Goal: Information Seeking & Learning: Find contact information

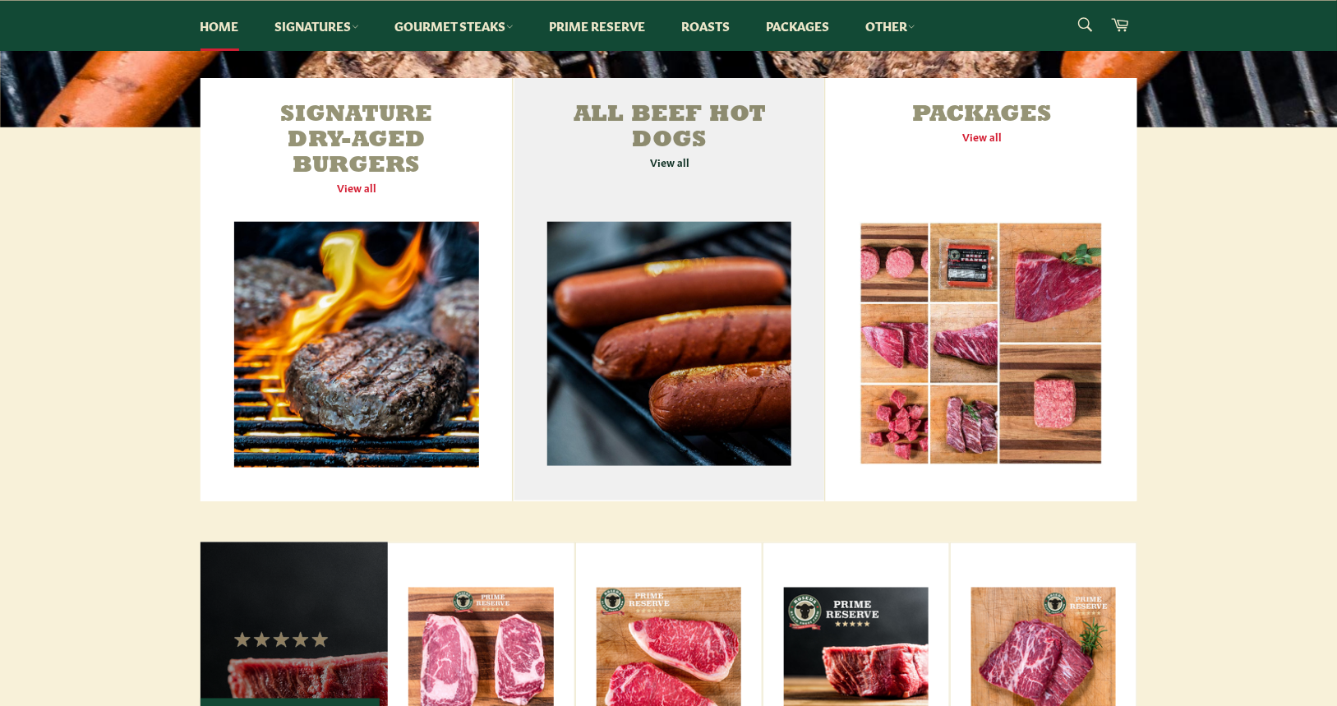
scroll to position [575, 0]
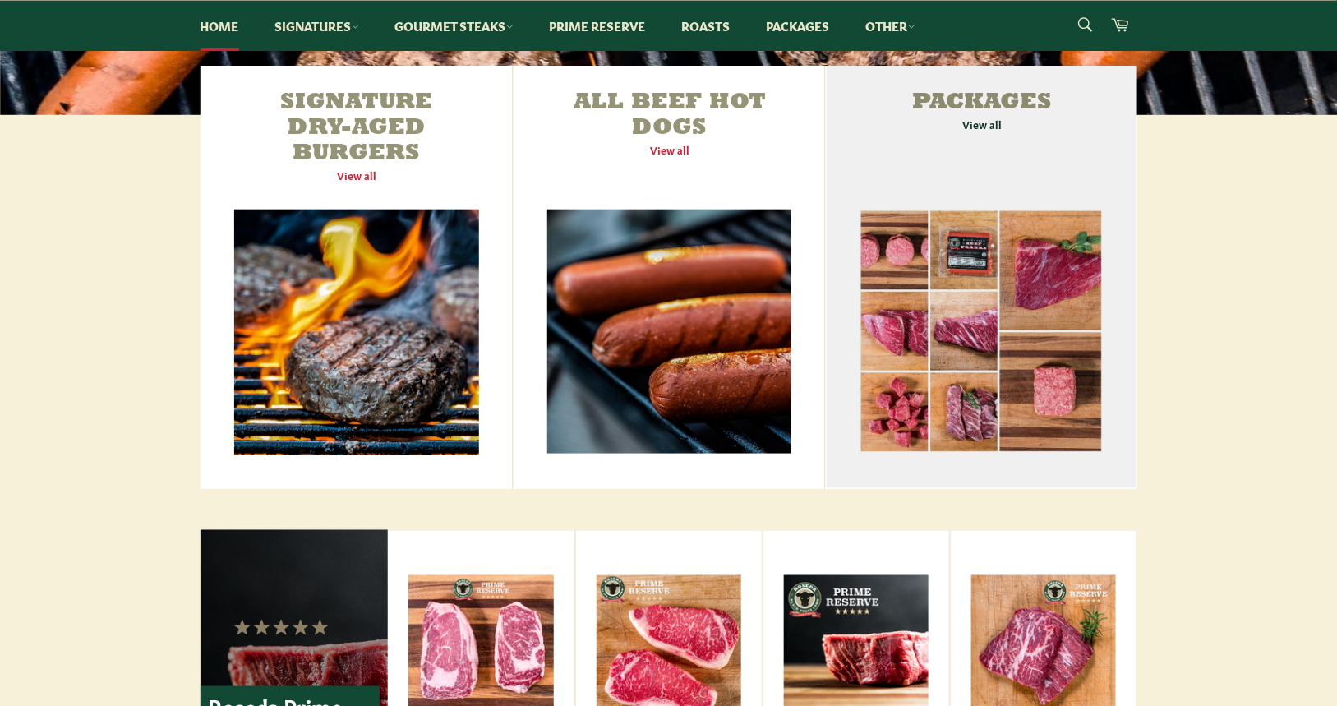
click at [986, 127] on link "Packages View all" at bounding box center [981, 277] width 311 height 423
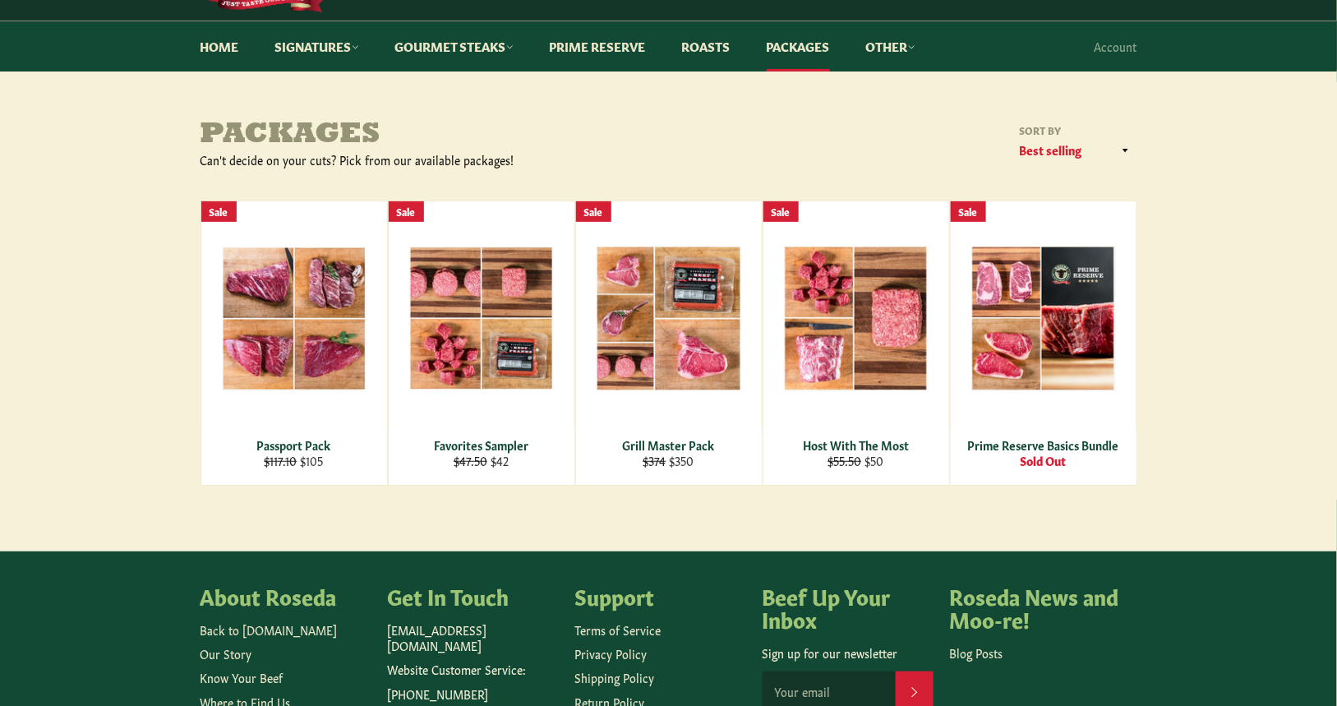
scroll to position [164, 0]
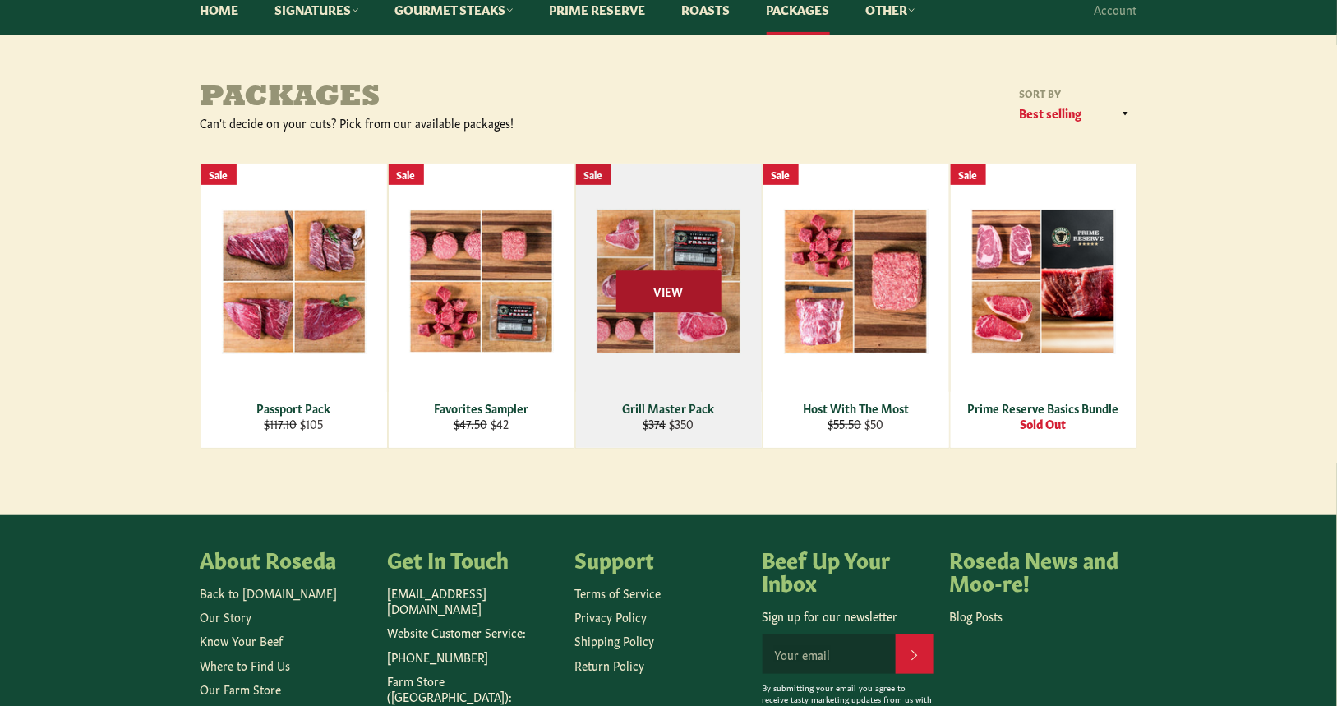
click at [647, 289] on span "View" at bounding box center [669, 291] width 105 height 42
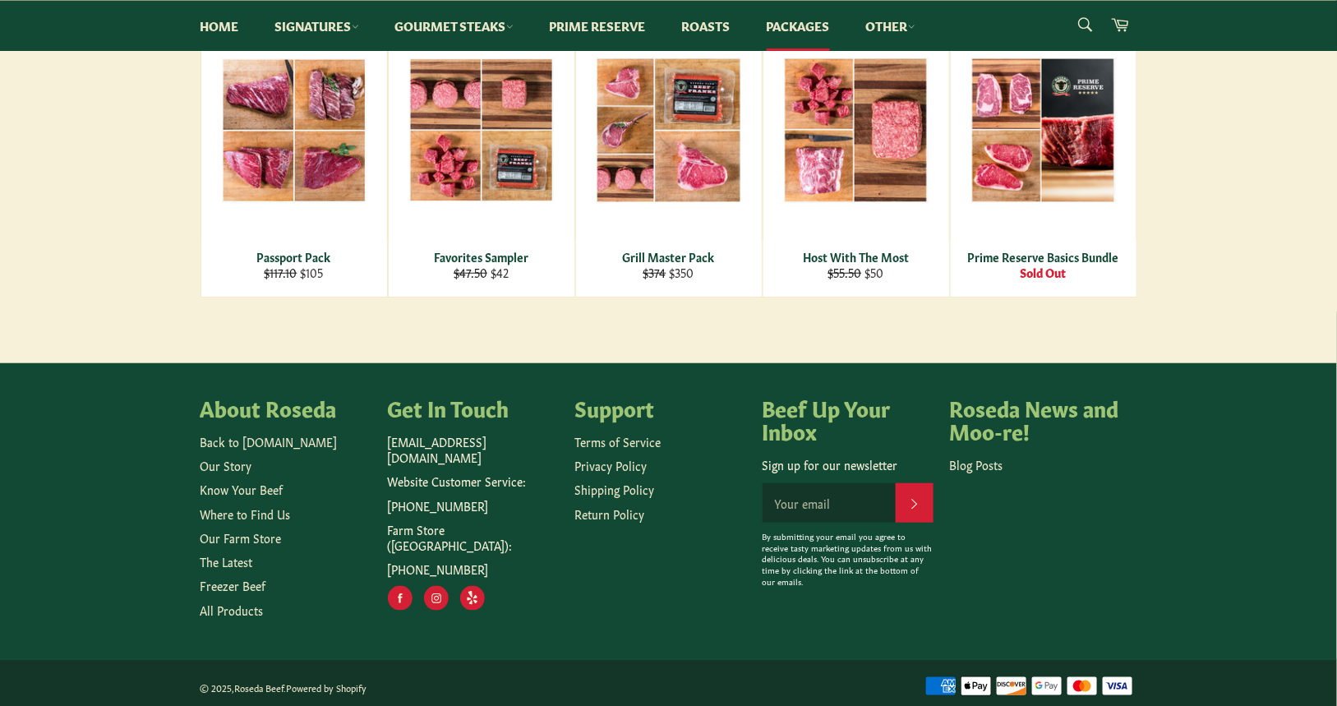
scroll to position [321, 0]
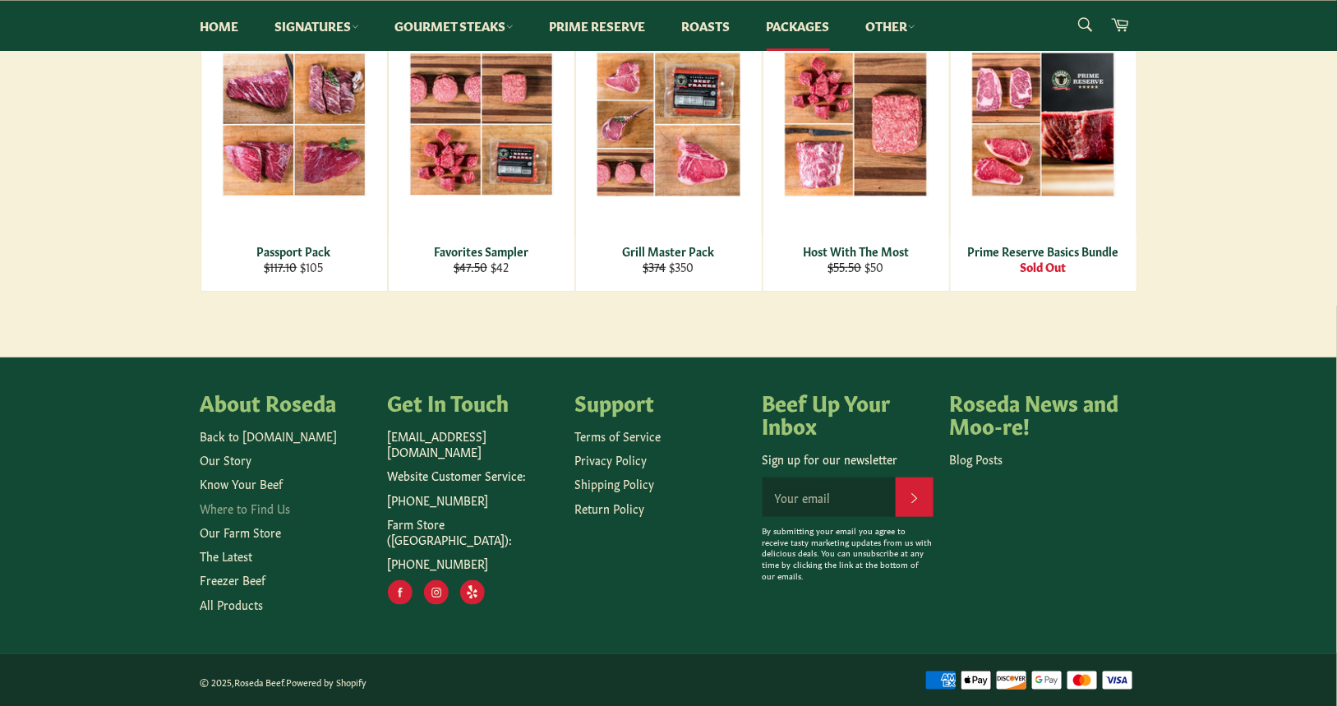
click at [252, 505] on link "Where to Find Us" at bounding box center [246, 508] width 90 height 16
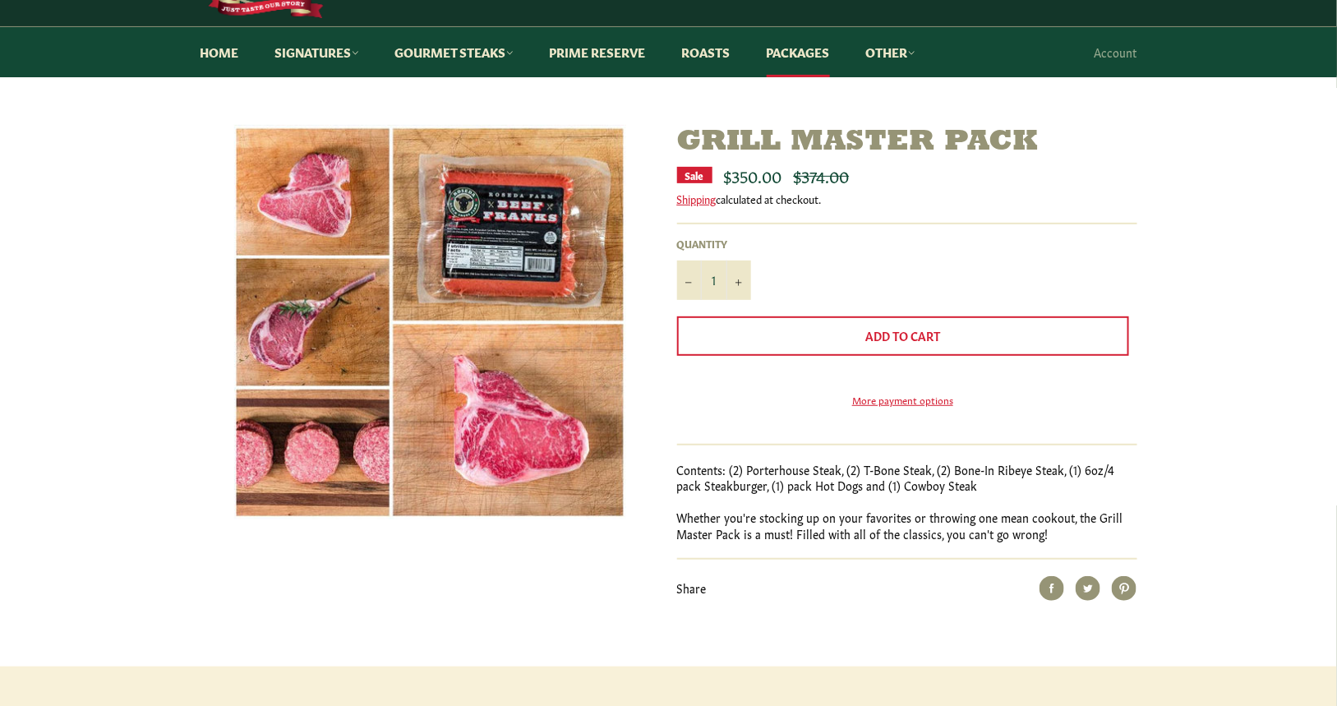
scroll to position [164, 0]
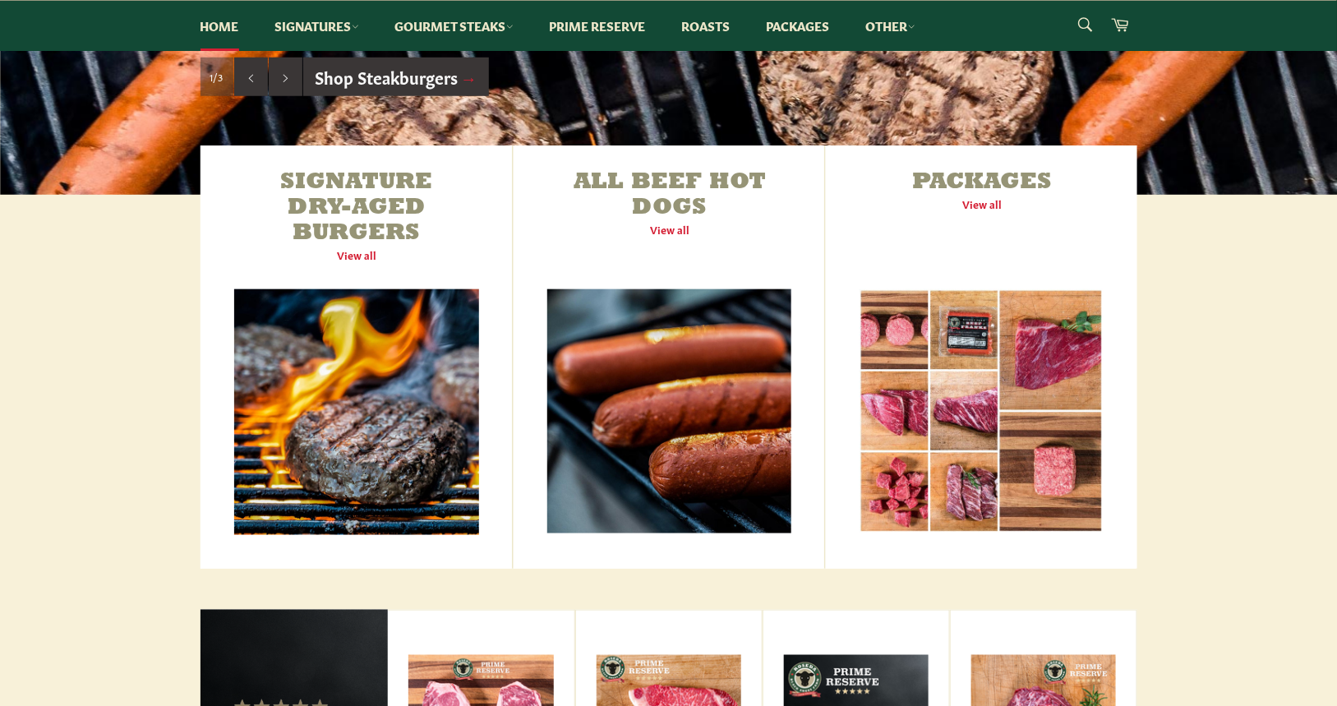
scroll to position [493, 0]
